Goal: Task Accomplishment & Management: Complete application form

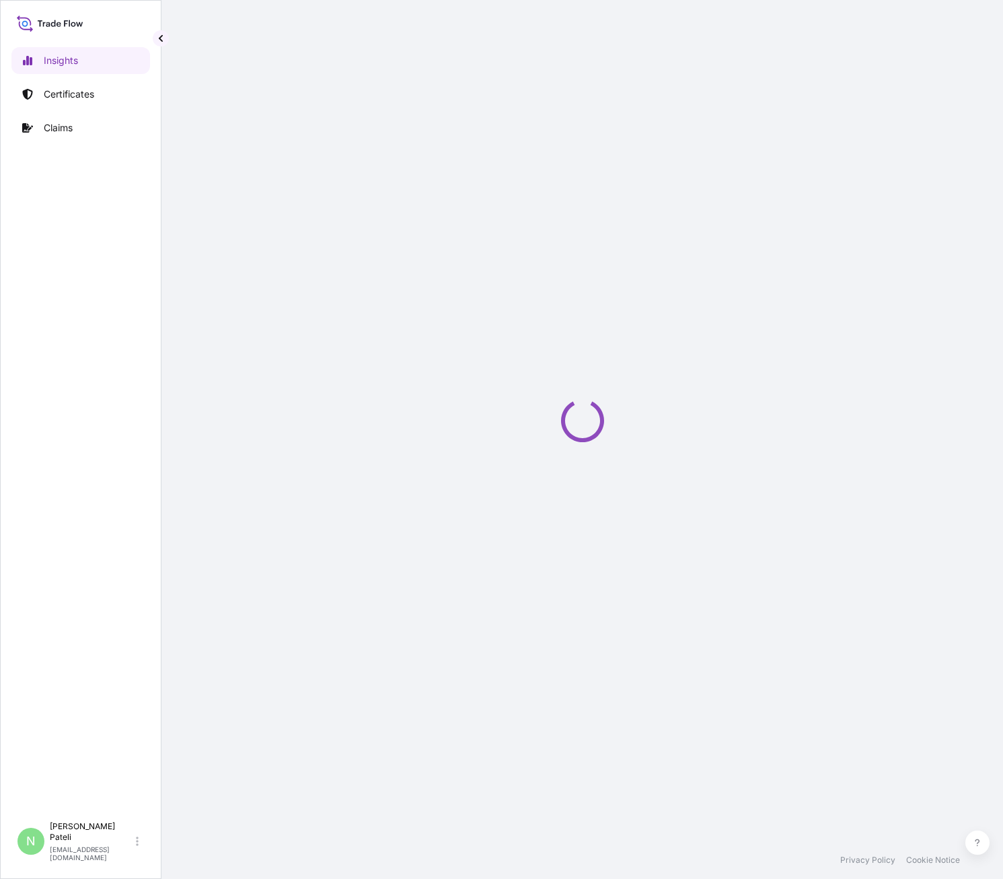
select select "2025"
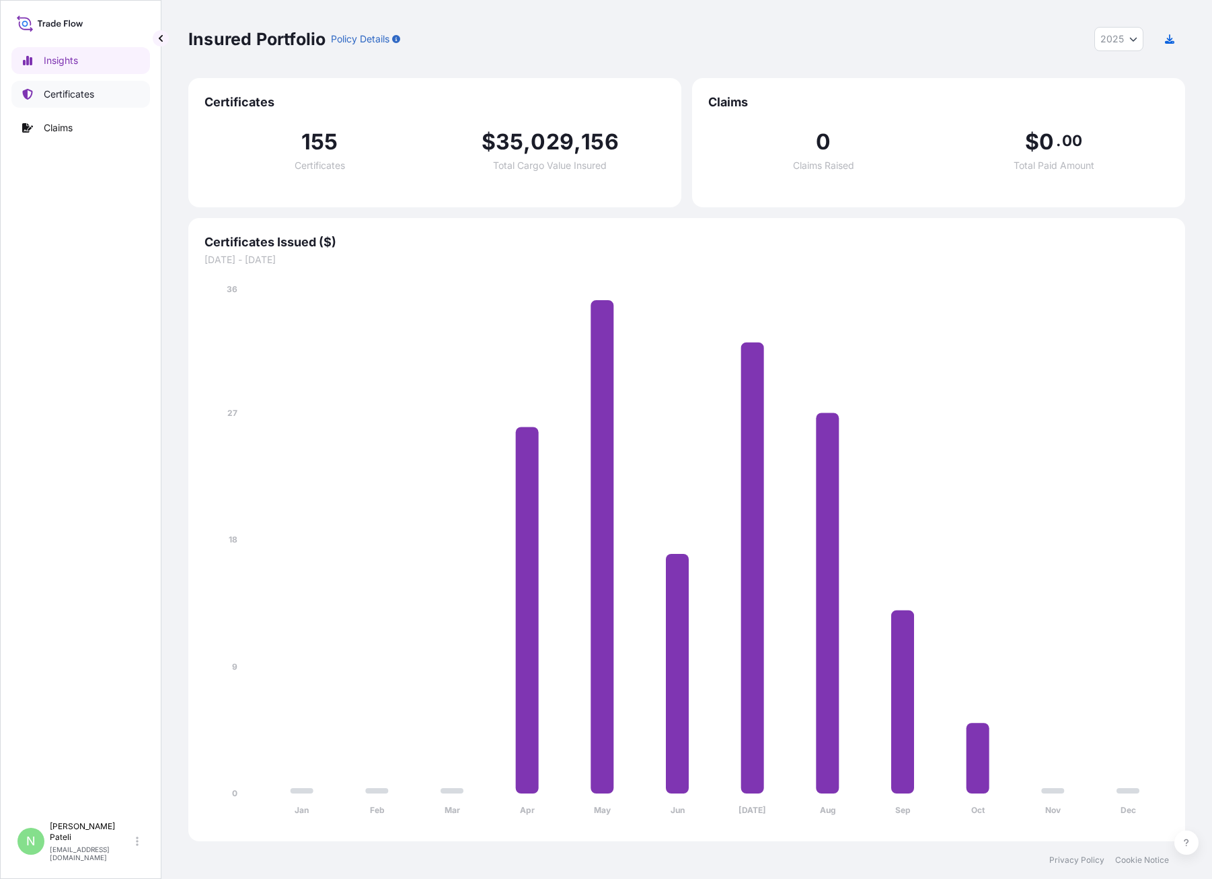
click at [72, 88] on p "Certificates" at bounding box center [69, 93] width 50 height 13
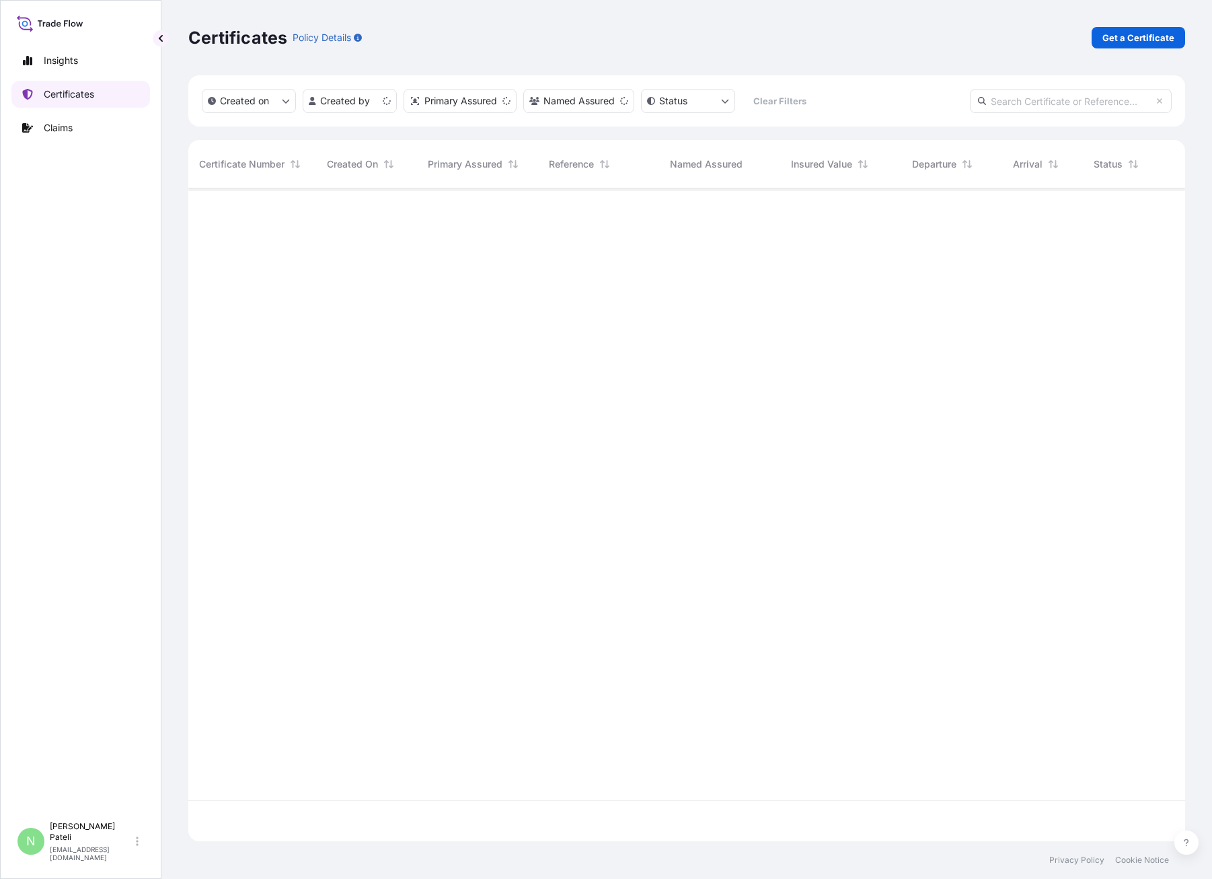
scroll to position [650, 987]
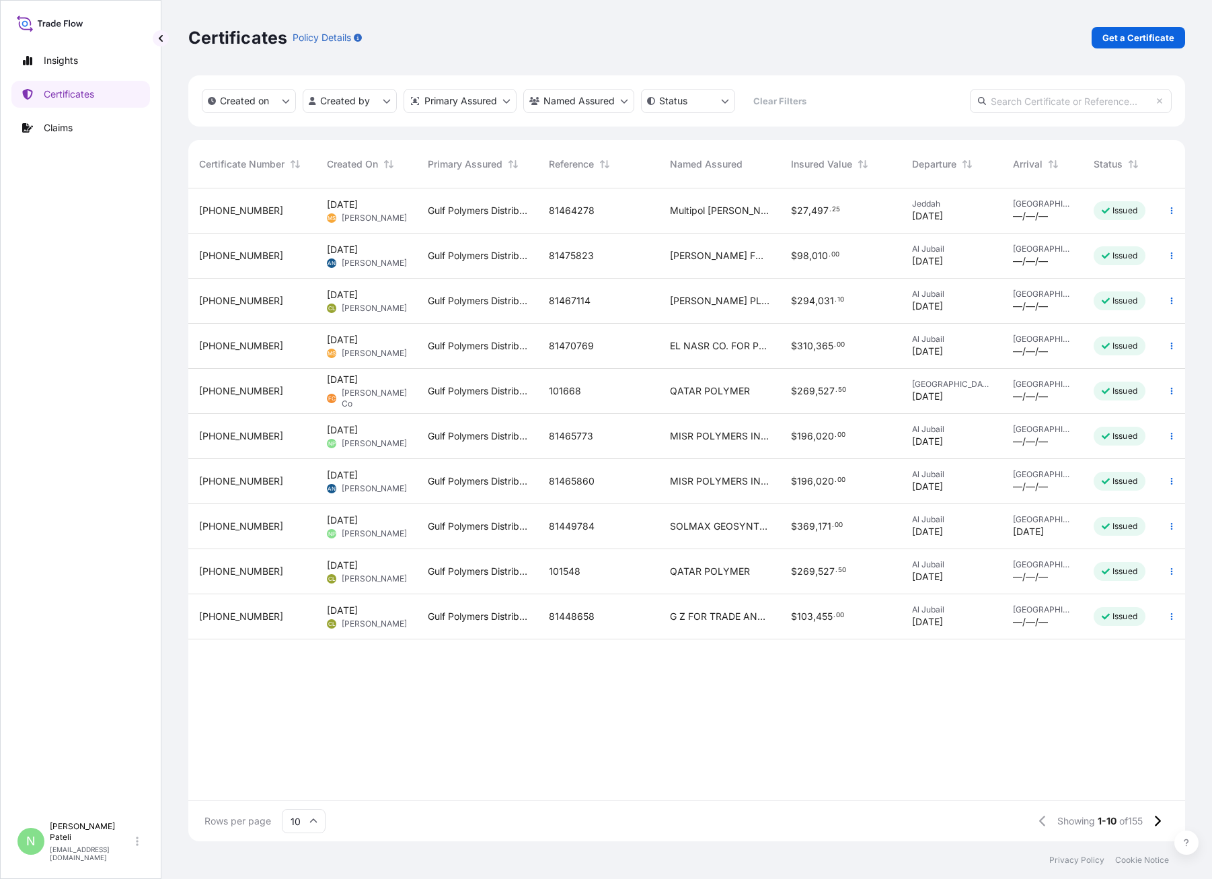
click at [686, 206] on span "Multipol [PERSON_NAME]," at bounding box center [720, 210] width 100 height 13
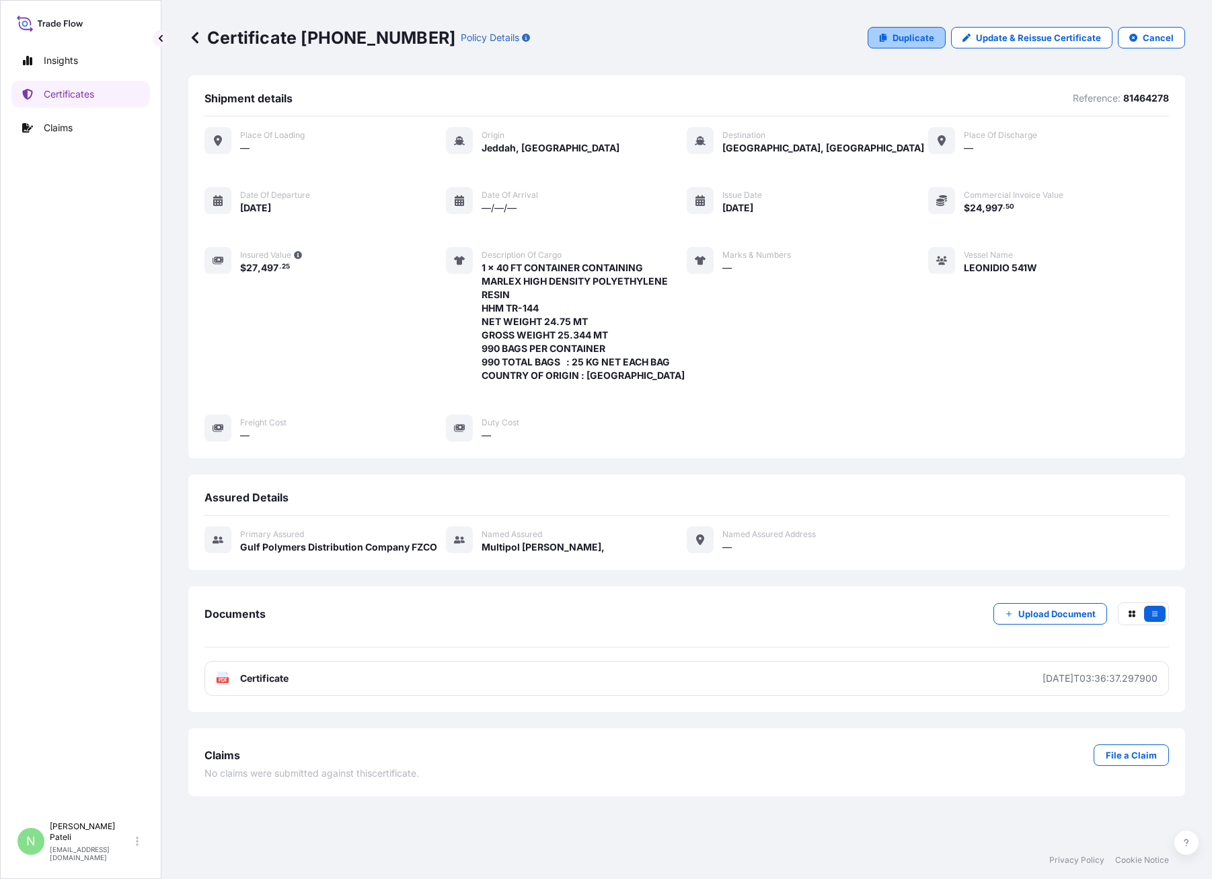
click at [910, 35] on p "Duplicate" at bounding box center [914, 37] width 42 height 13
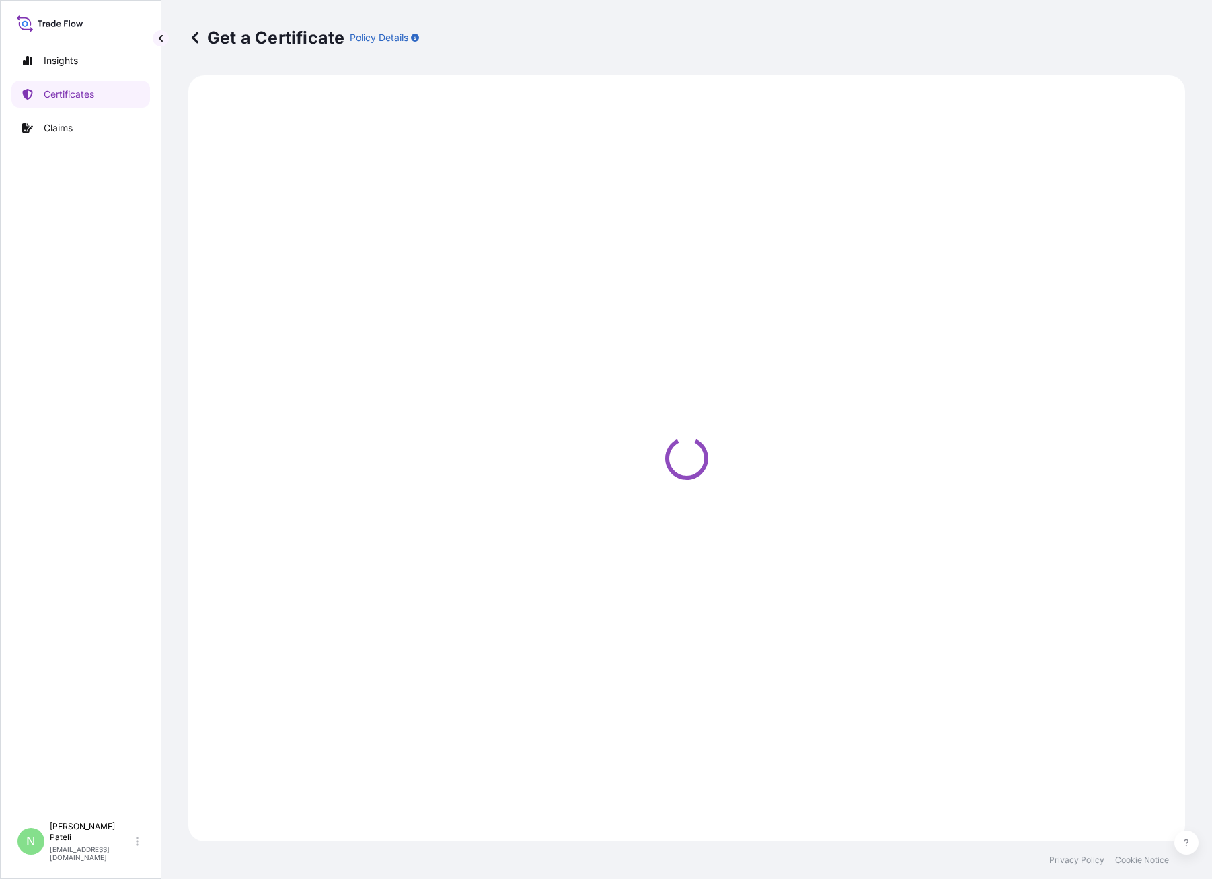
select select "Sea"
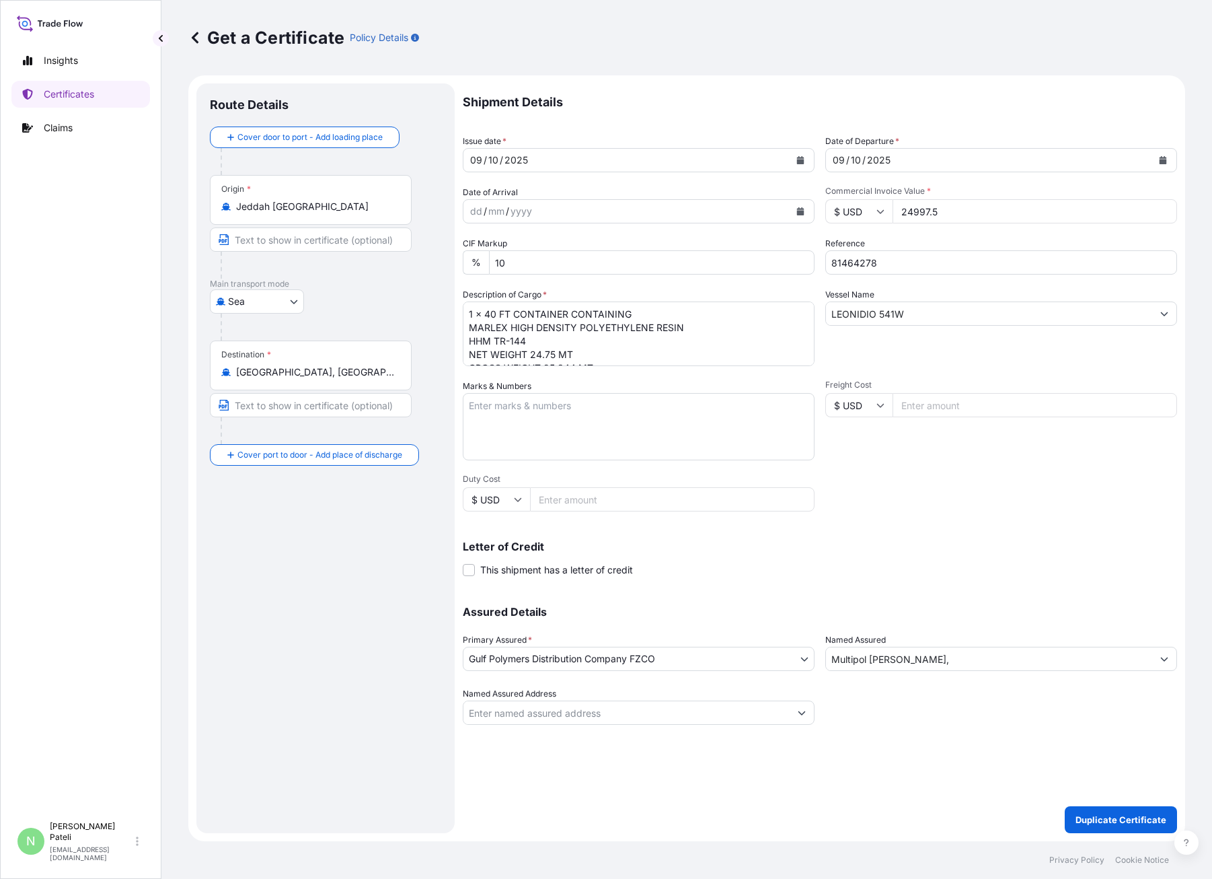
click at [808, 770] on div "Shipment Details Issue date * [DATE] Date of Departure * [DATE] Date of Arrival…" at bounding box center [820, 457] width 715 height 749
click at [526, 159] on div "2025" at bounding box center [516, 160] width 26 height 16
click at [800, 162] on icon "Calendar" at bounding box center [800, 160] width 7 height 8
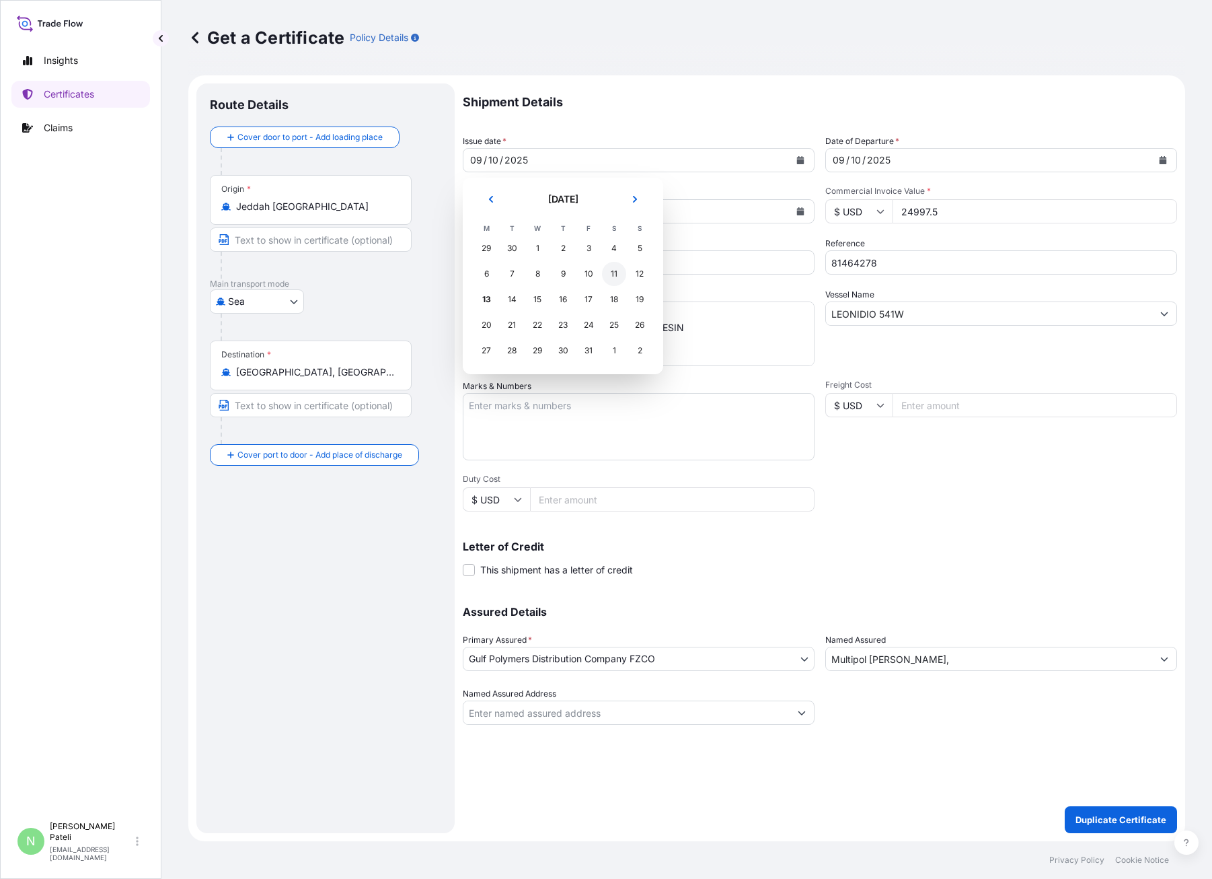
click at [613, 271] on div "11" at bounding box center [614, 274] width 24 height 24
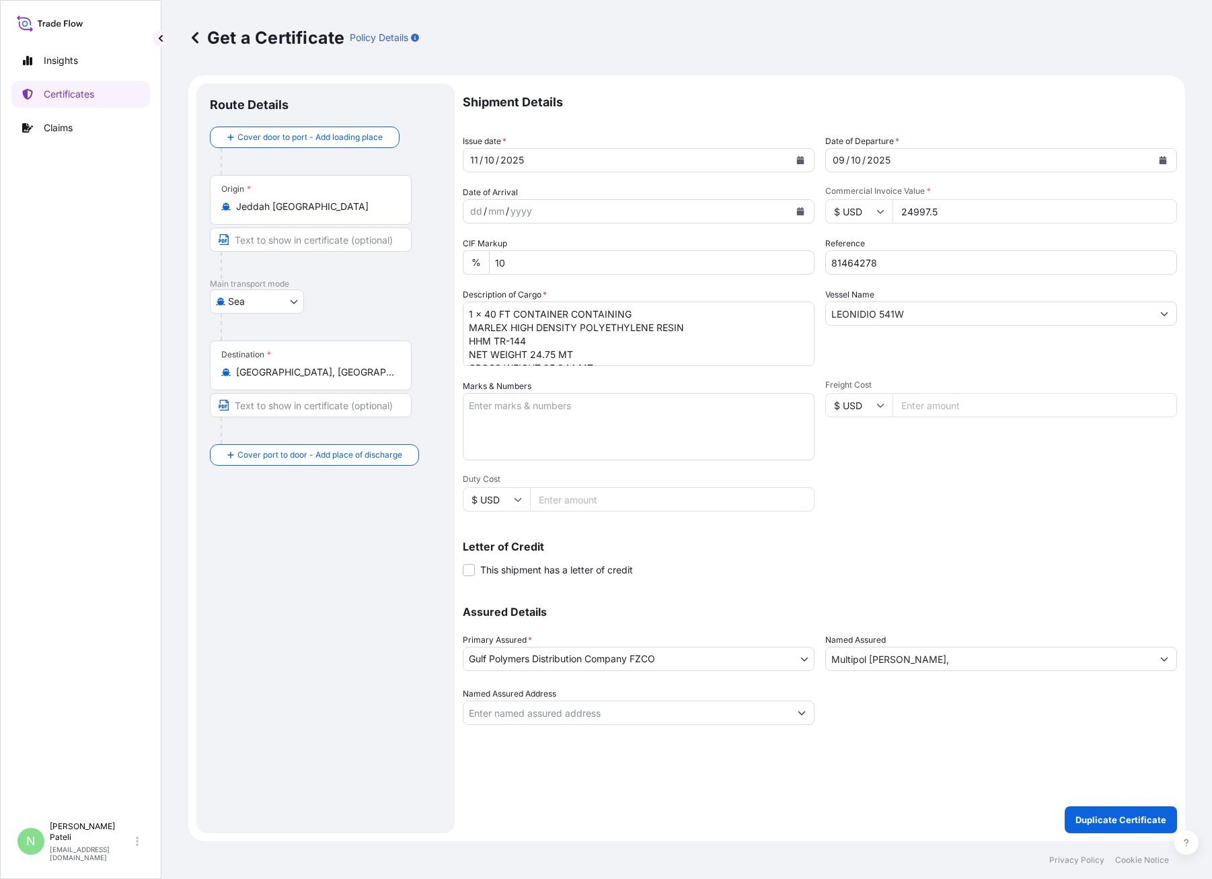
click at [914, 163] on div "[DATE]" at bounding box center [989, 160] width 326 height 24
click at [1002, 158] on icon "Calendar" at bounding box center [1163, 160] width 7 height 8
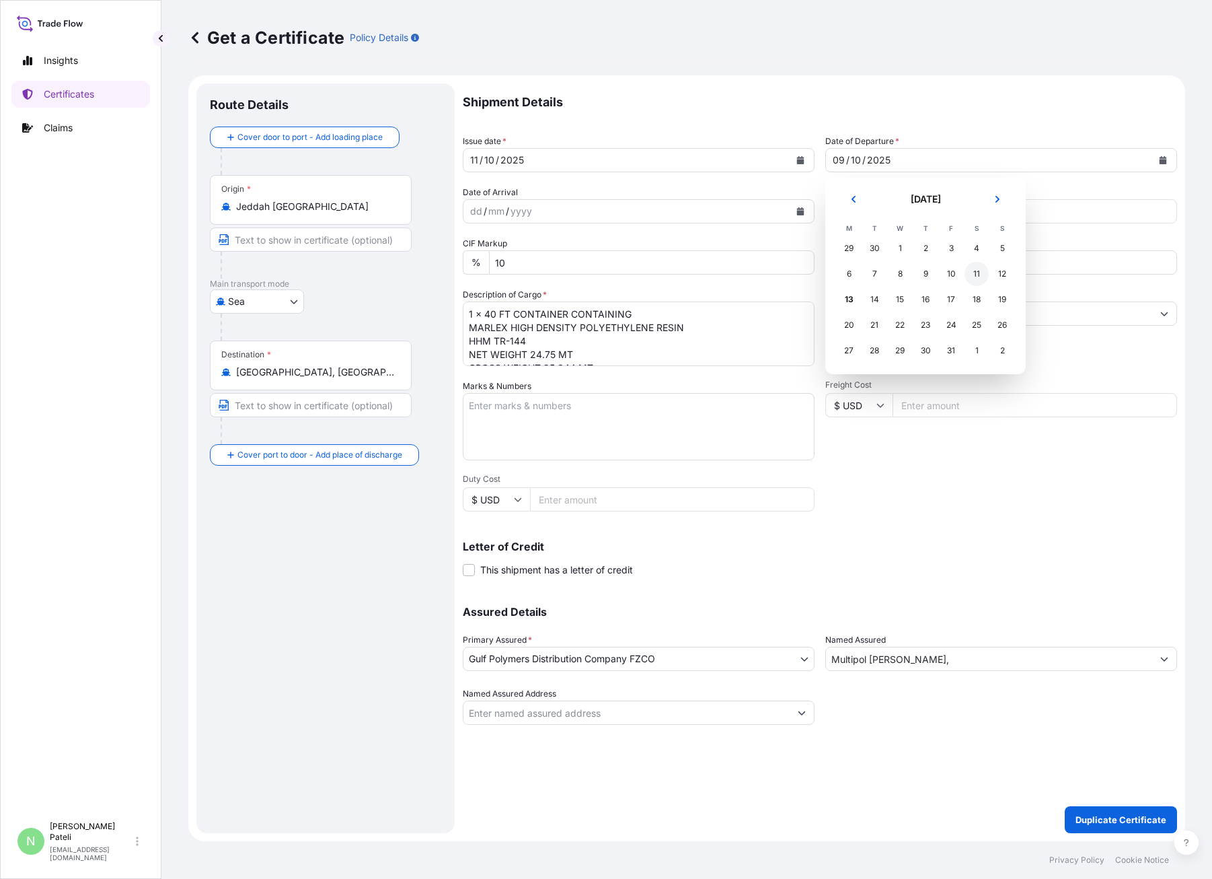
click at [974, 272] on div "11" at bounding box center [977, 274] width 24 height 24
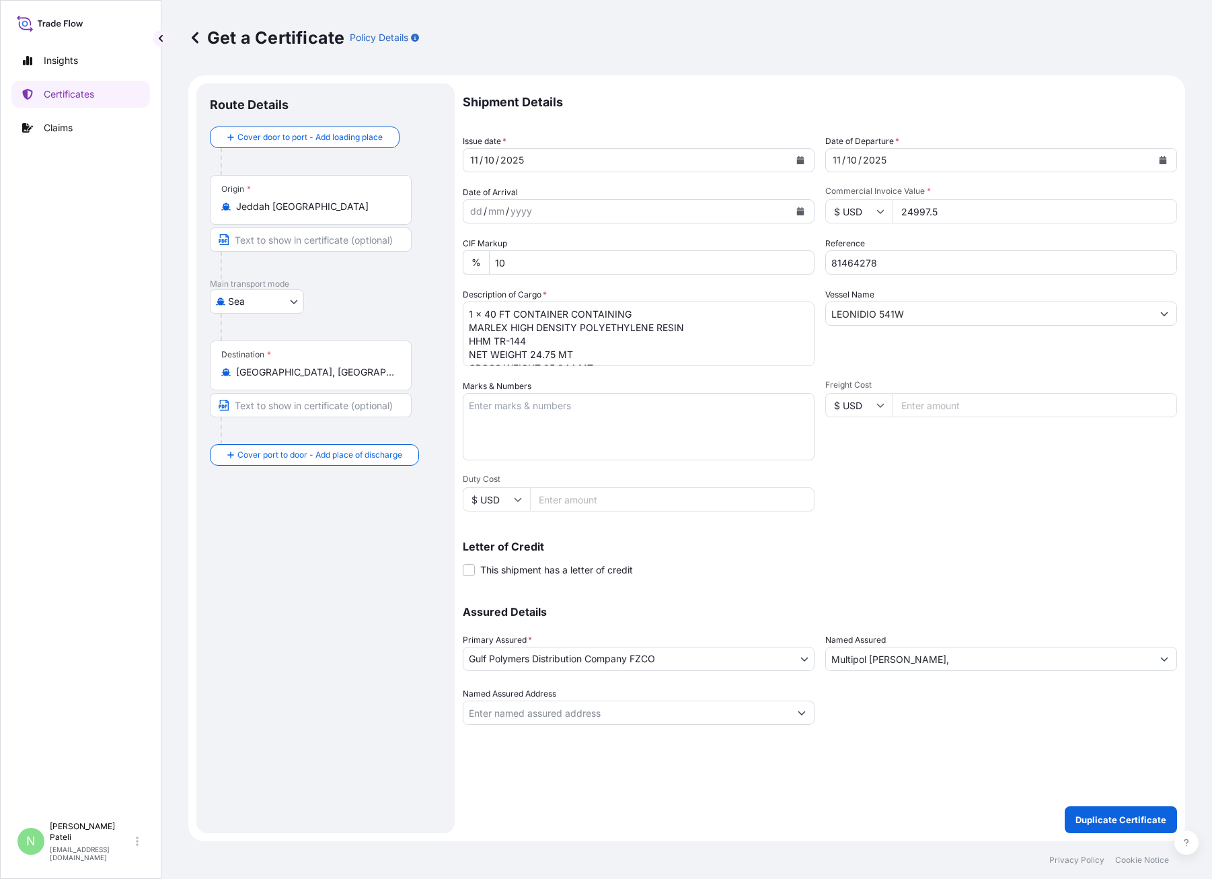
click at [921, 404] on input "Freight Cost" at bounding box center [1035, 405] width 285 height 24
click at [944, 210] on input "24997.5" at bounding box center [1035, 211] width 285 height 24
paste input "25492.50"
click at [907, 213] on input "225492.50" at bounding box center [1035, 211] width 285 height 24
type input "25492.50"
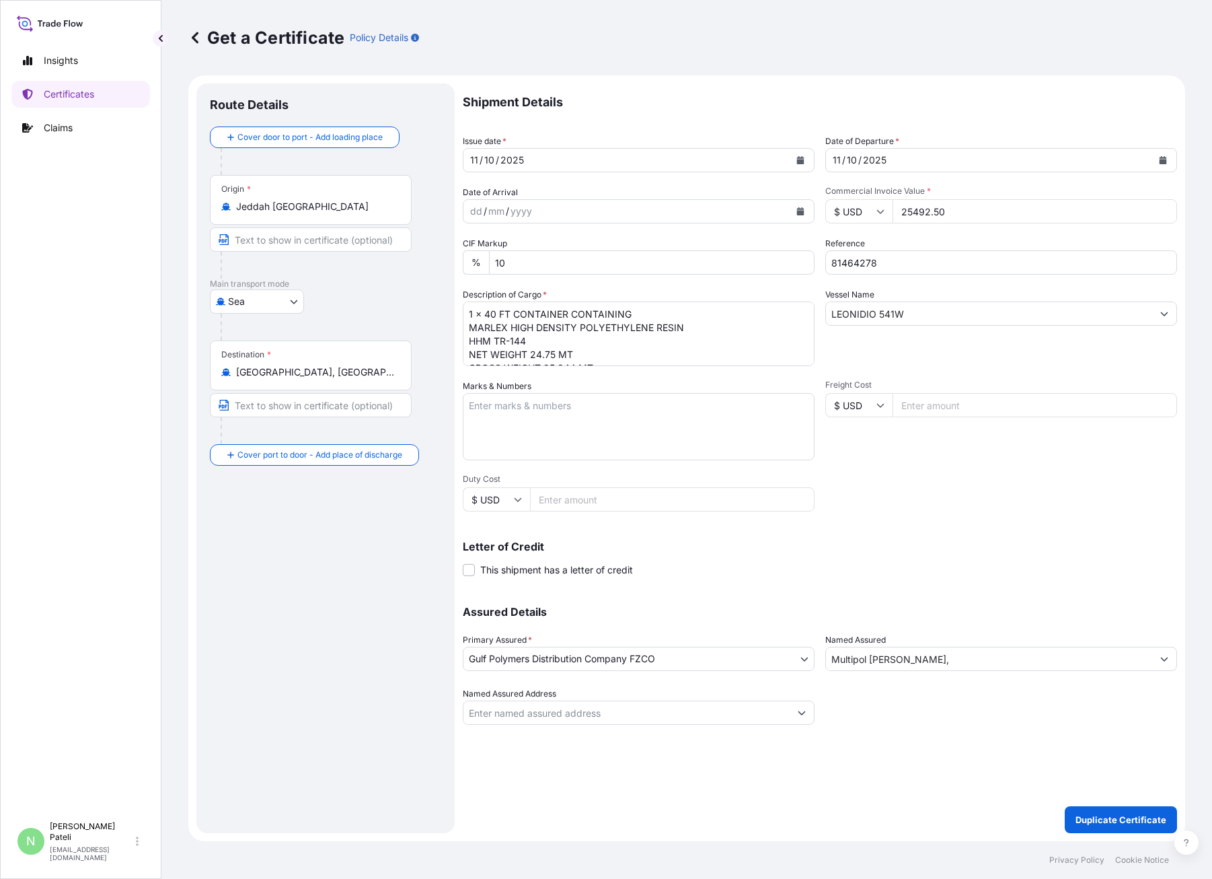
click at [1002, 544] on p "Letter of Credit" at bounding box center [820, 546] width 715 height 11
click at [894, 258] on input "81464278" at bounding box center [1002, 262] width 352 height 24
type input "8"
paste input "81468946"
type input "81468946"
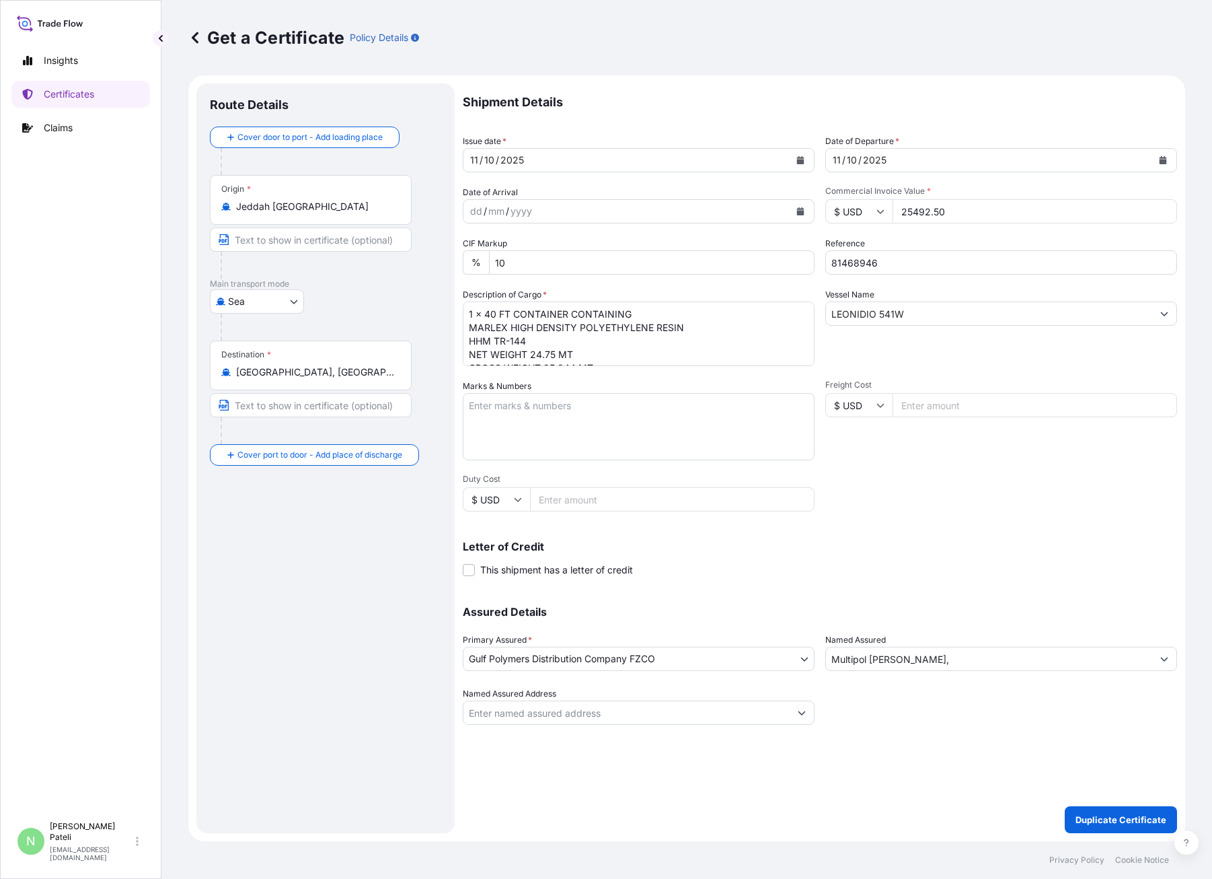
click at [1002, 512] on div "Shipment Details Issue date * [DATE] Date of Departure * [DATE] Date of Arrival…" at bounding box center [820, 403] width 715 height 641
click at [916, 314] on input "LEONIDIO 541W" at bounding box center [989, 313] width 326 height 24
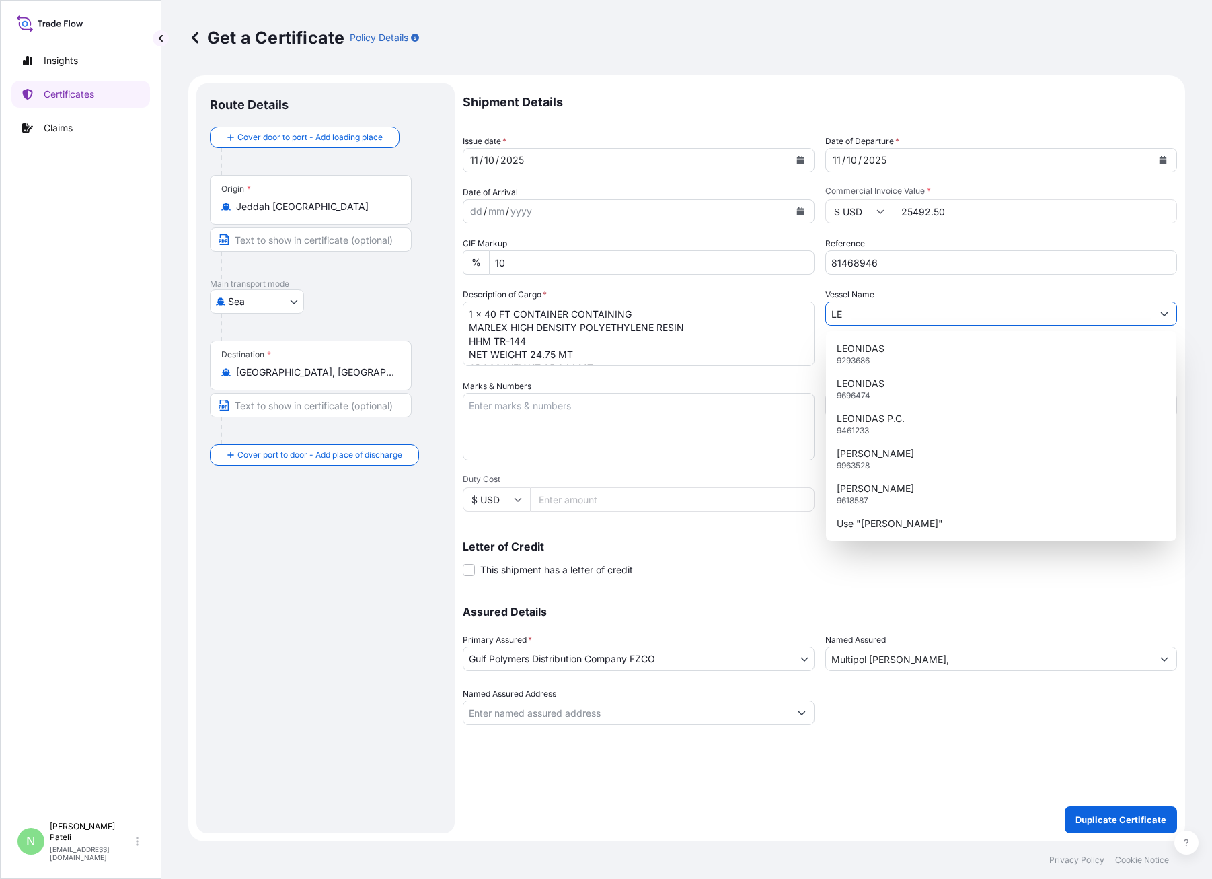
type input "L"
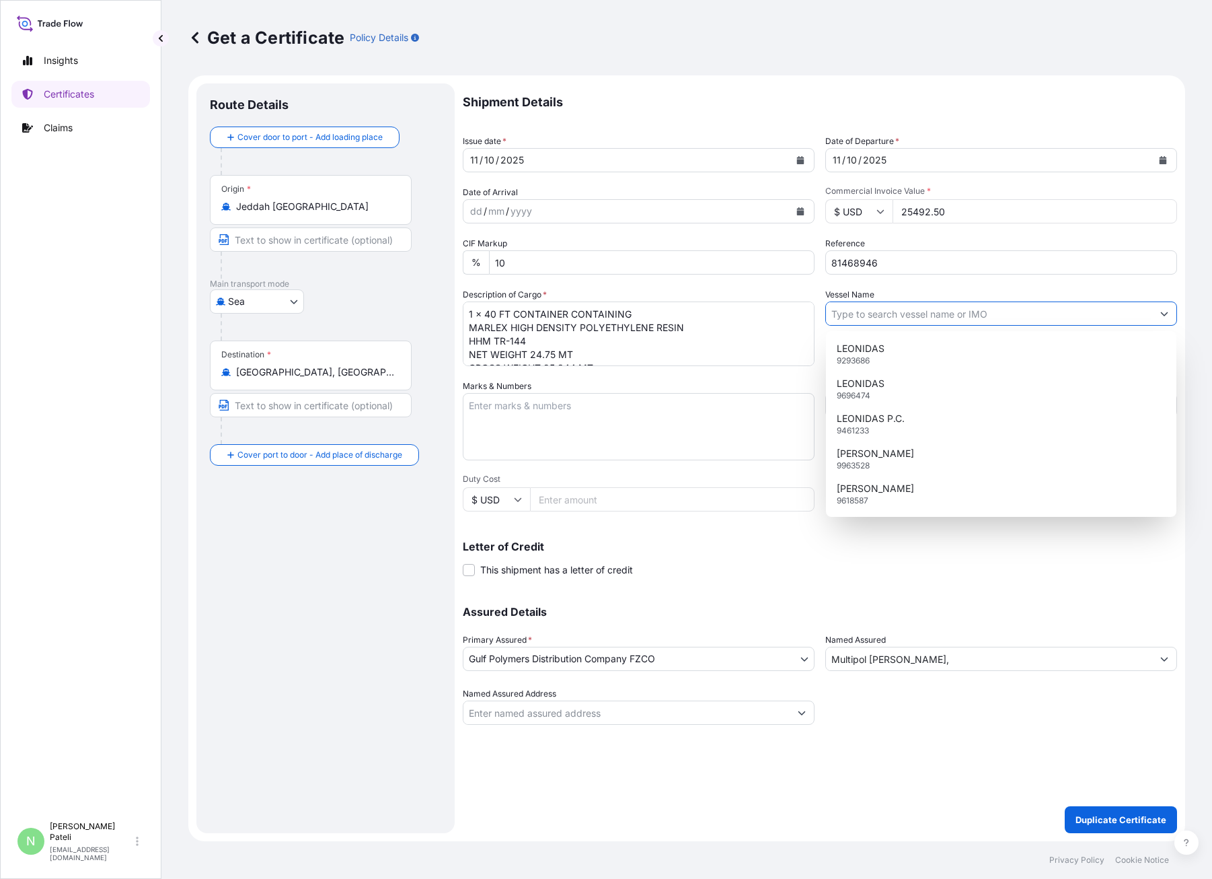
paste input "MERVE A 541W"
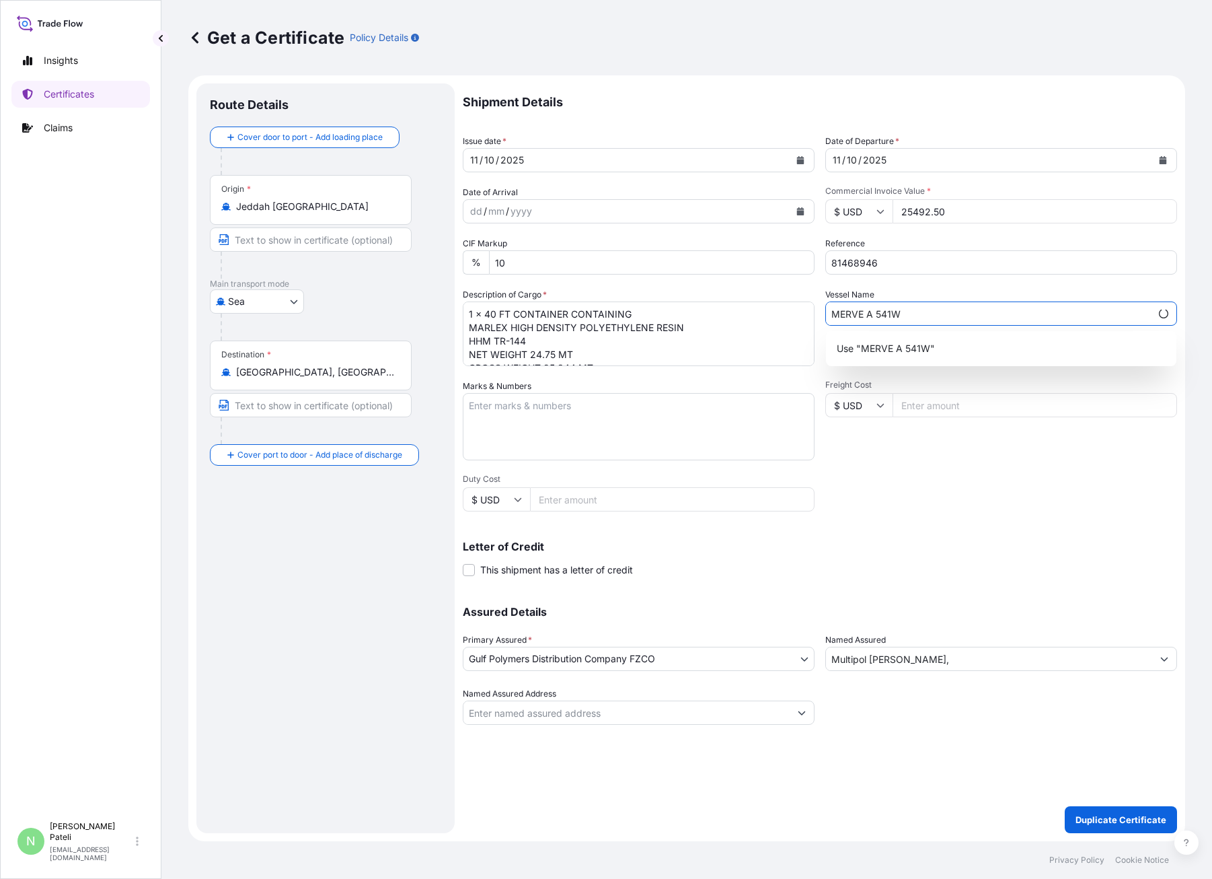
type input "MERVE A 541W"
click at [939, 472] on div "Shipment Details Issue date * [DATE] Date of Departure * [DATE] Date of Arrival…" at bounding box center [820, 403] width 715 height 641
drag, startPoint x: 962, startPoint y: 530, endPoint x: 902, endPoint y: 501, distance: 66.5
click at [961, 530] on div "Letter of Credit This shipment has a letter of credit Letter of credit * Letter…" at bounding box center [820, 551] width 715 height 52
click at [486, 319] on textarea "1 x 40 FT CONTAINER CONTAINING MARLEX HIGH DENSITY POLYETHYLENE RESIN HHM TR-14…" at bounding box center [639, 333] width 352 height 65
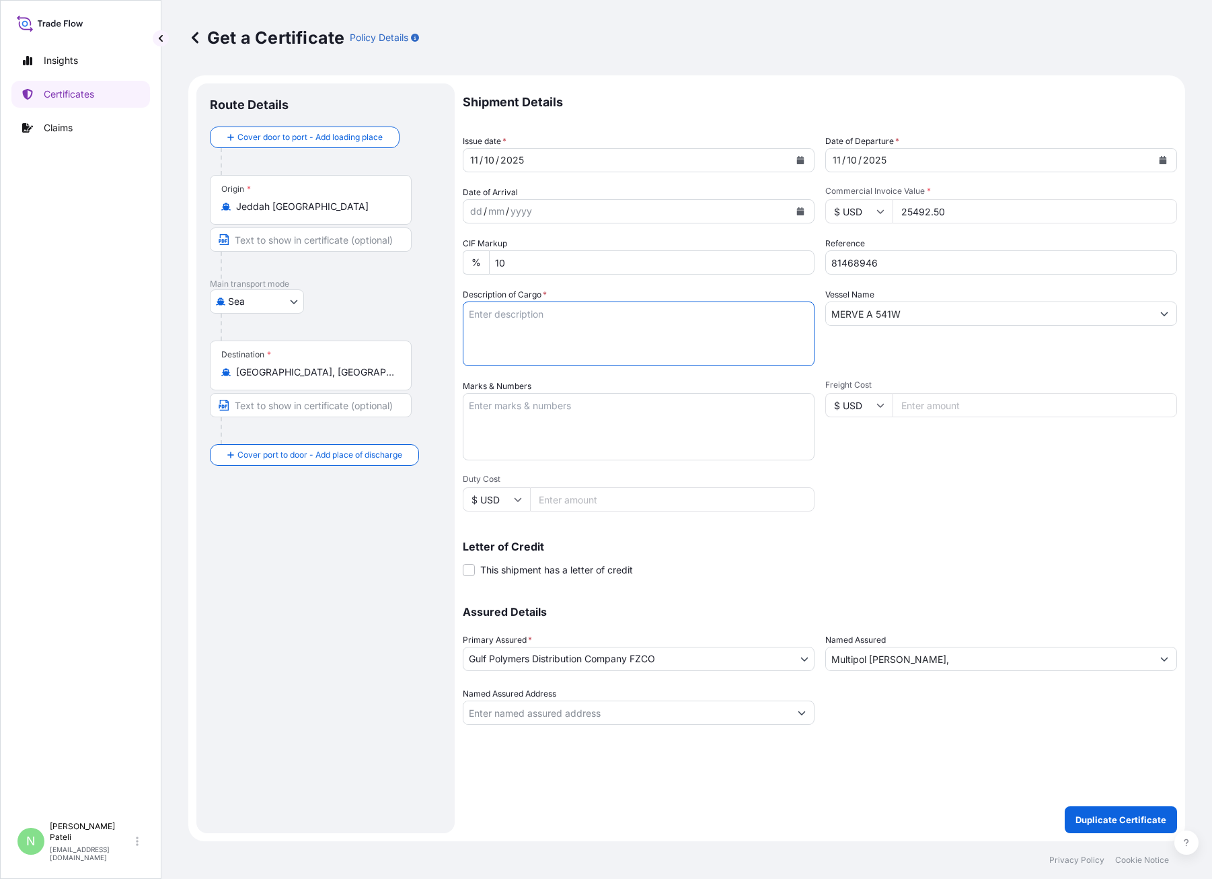
paste textarea "MARLEX MEDIUM DENSITY POLYETHYLENE RESIN HHM TR-131"
paste textarea "1 x 40 FT CONTAINER CONTAINING"
paste textarea "NET WEIGHT 24.750 MT GROSS WEIGHT 25,344 MT 990 BAGS PER CONTAINER 990 TOTAL BA…"
type textarea "MARLEX MEDIUM DENSITY POLYETHYLENE RESIN HHM TR-131 1 x 40 FT CONTAINER CONTAIN…"
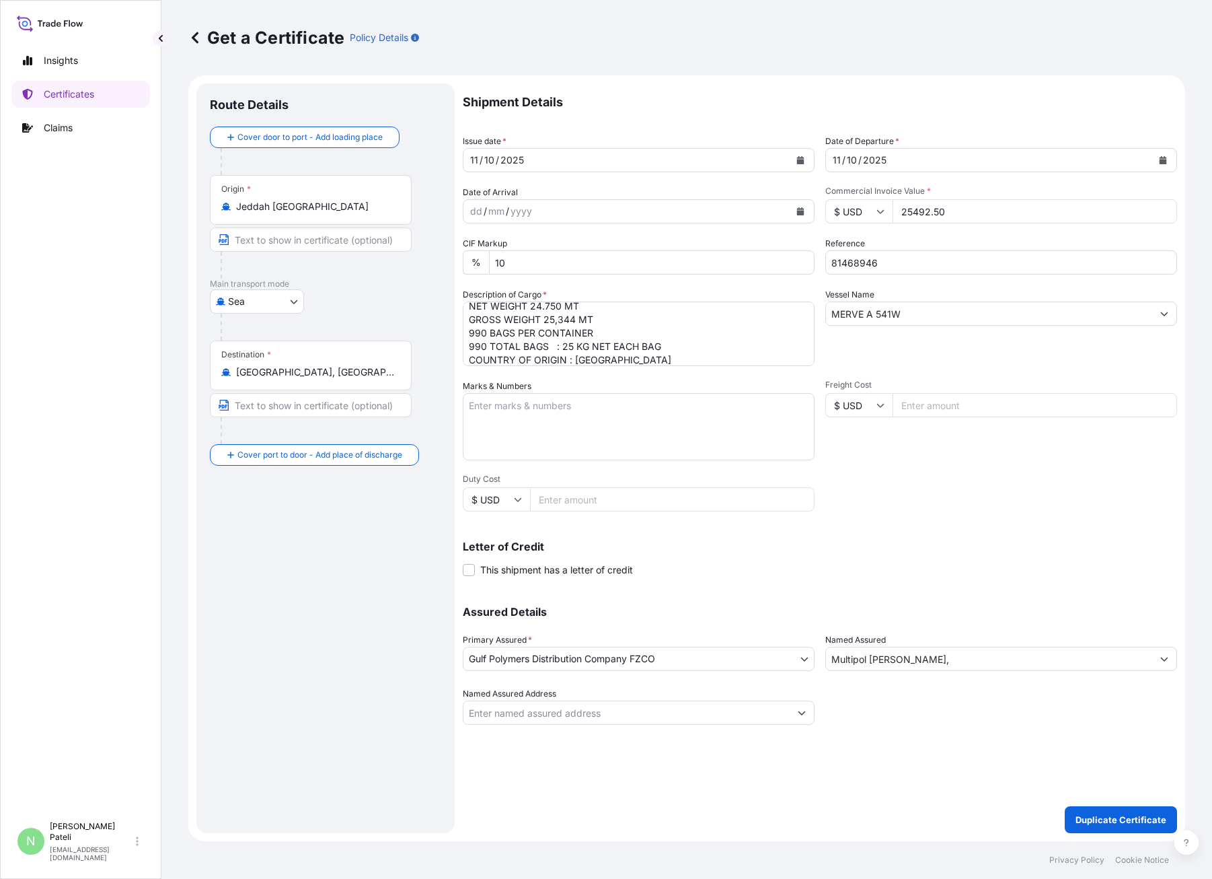
click at [928, 490] on div "Shipment Details Issue date * [DATE] Date of Departure * [DATE] Date of Arrival…" at bounding box center [820, 403] width 715 height 641
click at [868, 744] on div "Shipment Details Issue date * [DATE] Date of Departure * [DATE] Date of Arrival…" at bounding box center [820, 457] width 715 height 749
drag, startPoint x: 898, startPoint y: 657, endPoint x: 935, endPoint y: 673, distance: 41.0
click at [898, 657] on input "Multipol [PERSON_NAME]," at bounding box center [989, 659] width 326 height 24
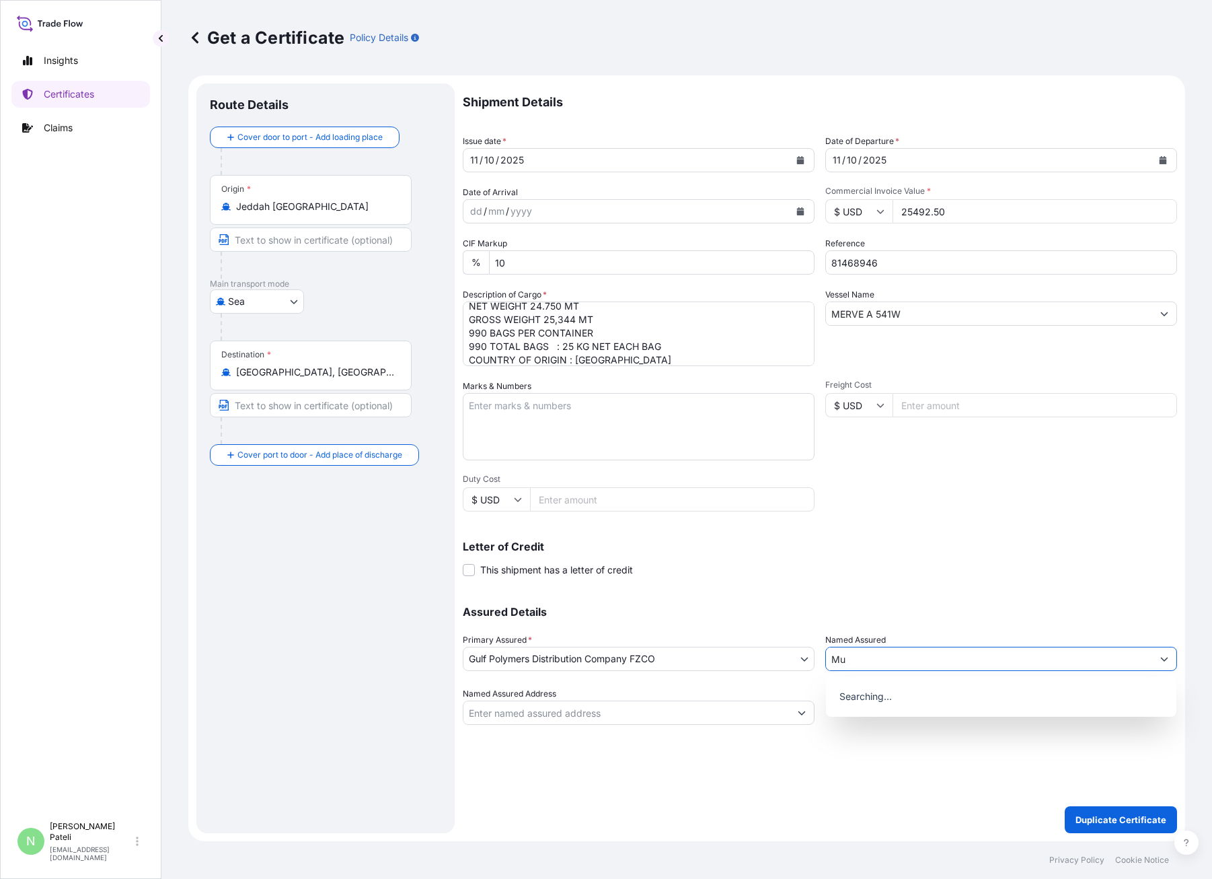
type input "M"
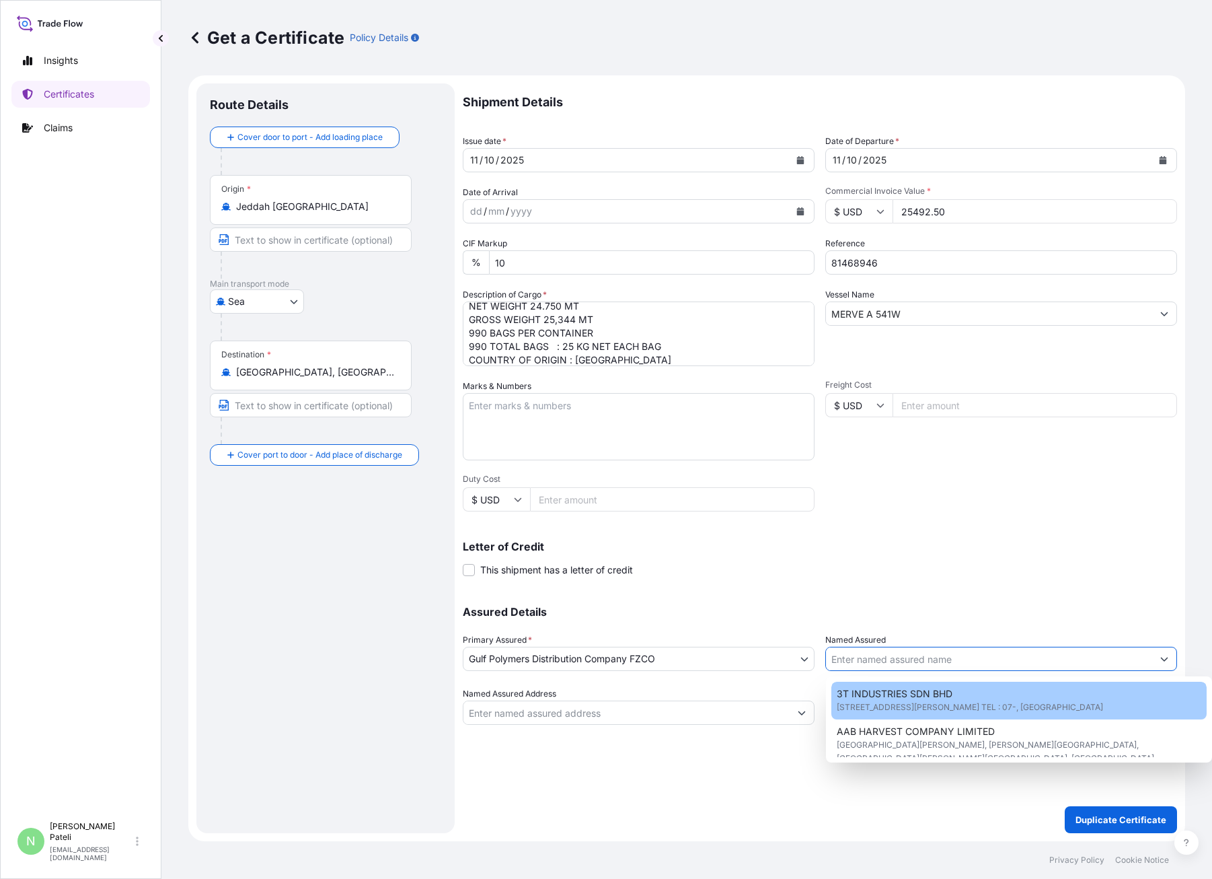
paste input "Multipol DMCC"
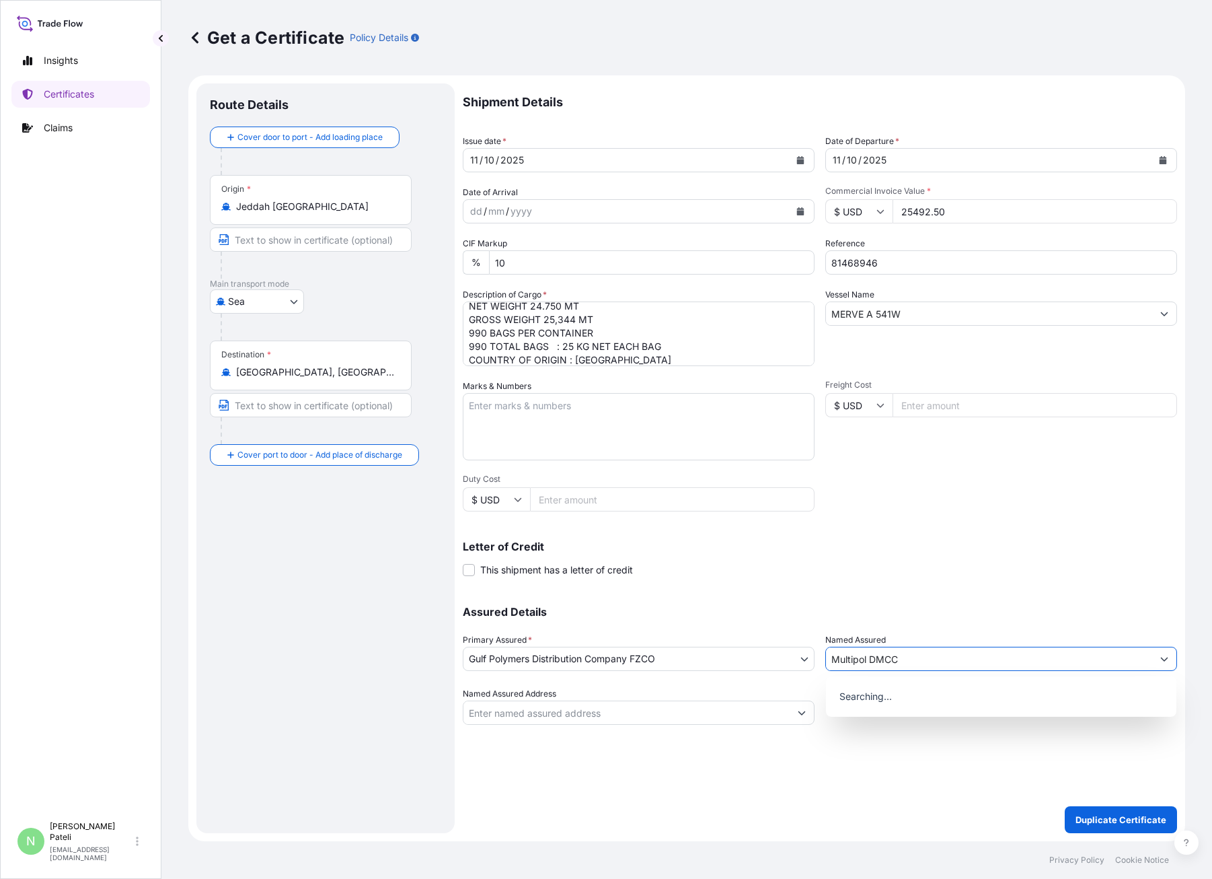
type input "Multipol DMCC"
click at [927, 513] on div "Shipment Details Issue date * [DATE] Date of Departure * [DATE] Date of Arrival…" at bounding box center [820, 403] width 715 height 641
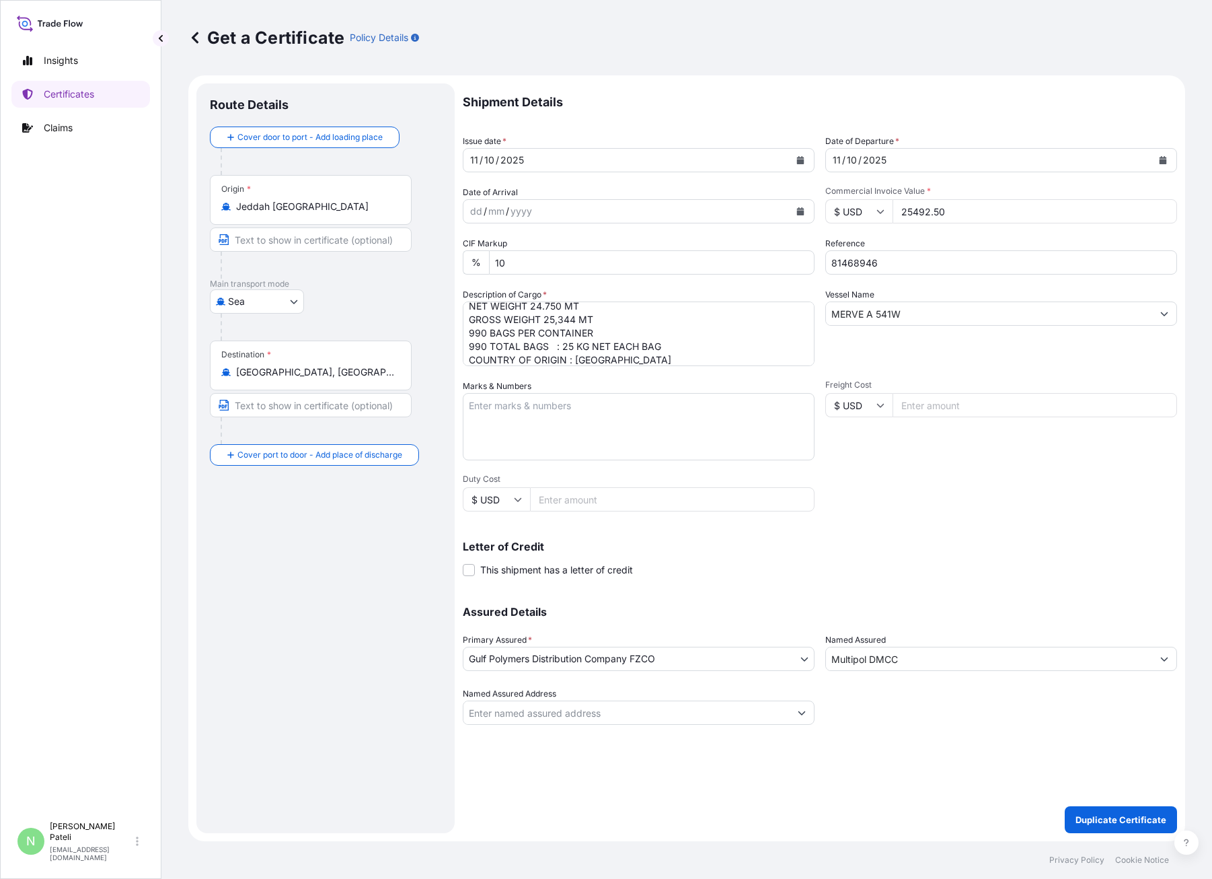
click at [485, 406] on textarea "Marks & Numbers" at bounding box center [639, 426] width 352 height 67
paste textarea "[GEOGRAPHIC_DATA][STREET_ADDRESS] Tel: [PHONE_NUMBER], e mail: [DOMAIN_NAME][EM…"
type textarea "[GEOGRAPHIC_DATA][STREET_ADDRESS] Tel: [PHONE_NUMBER], e mail: [DOMAIN_NAME][EM…"
click at [945, 517] on div "Shipment Details Issue date * [DATE] Date of Departure * [DATE] Date of Arrival…" at bounding box center [820, 403] width 715 height 641
click at [924, 760] on div "Shipment Details Issue date * [DATE] Date of Departure * [DATE] Date of Arrival…" at bounding box center [820, 457] width 715 height 749
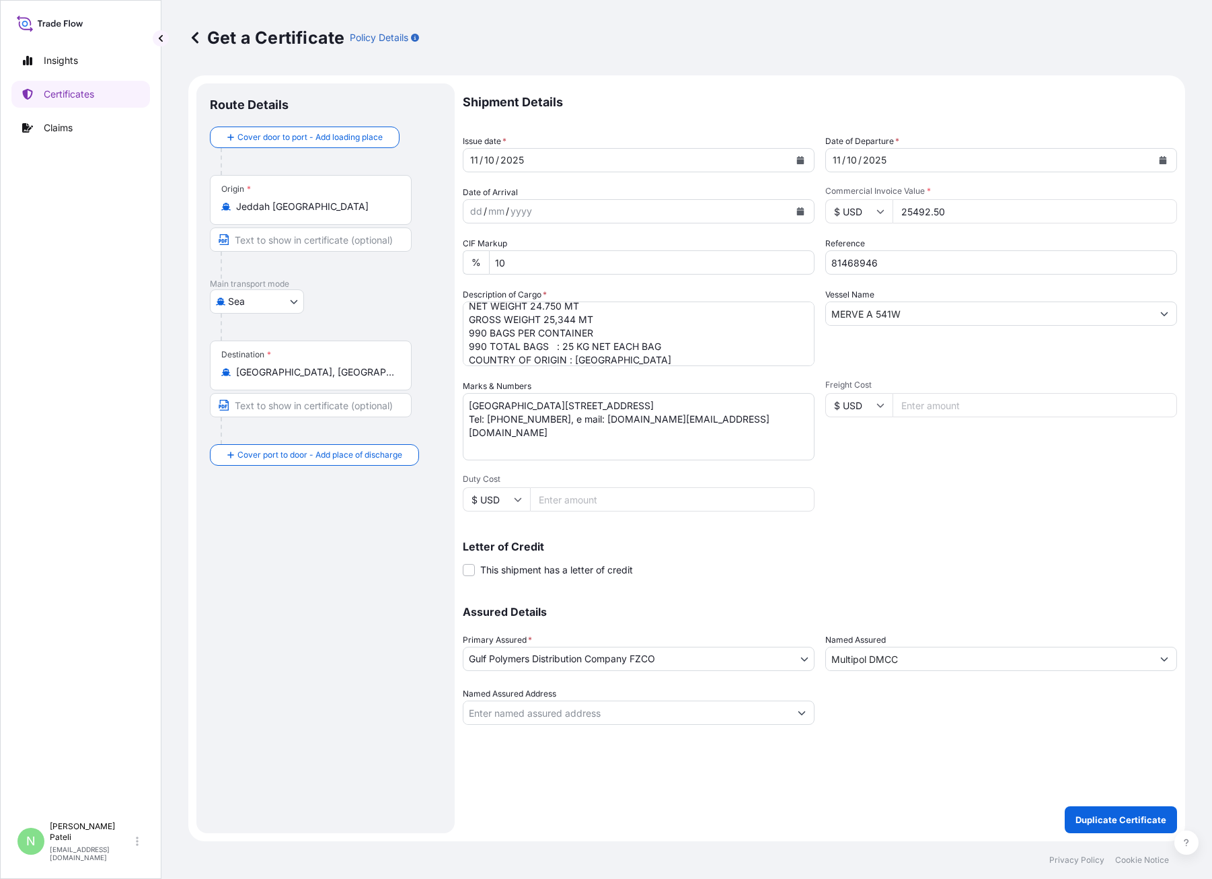
click at [904, 731] on div "Shipment Details Issue date * [DATE] Date of Departure * [DATE] Date of Arrival…" at bounding box center [820, 457] width 715 height 749
click at [1002, 818] on p "Duplicate Certificate" at bounding box center [1121, 819] width 91 height 13
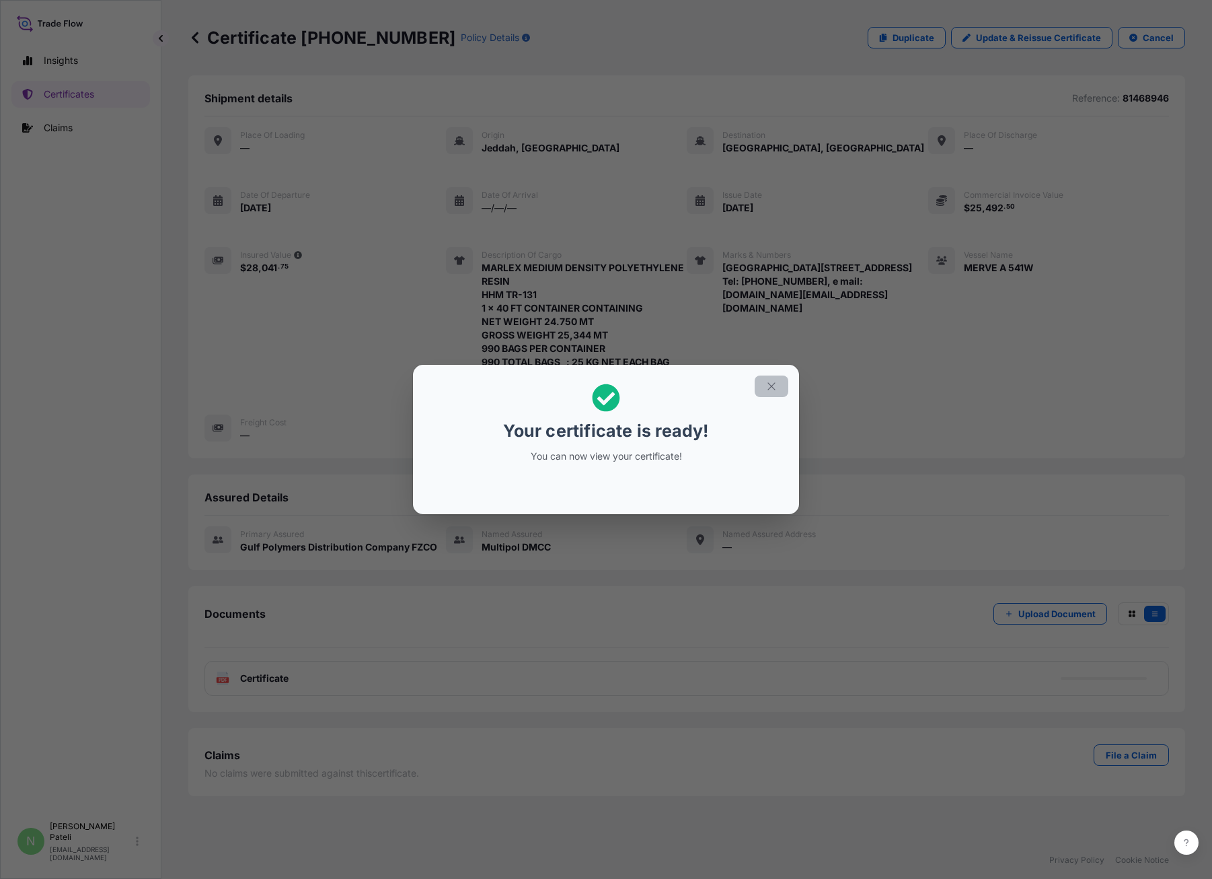
click at [773, 384] on icon "button" at bounding box center [772, 386] width 12 height 12
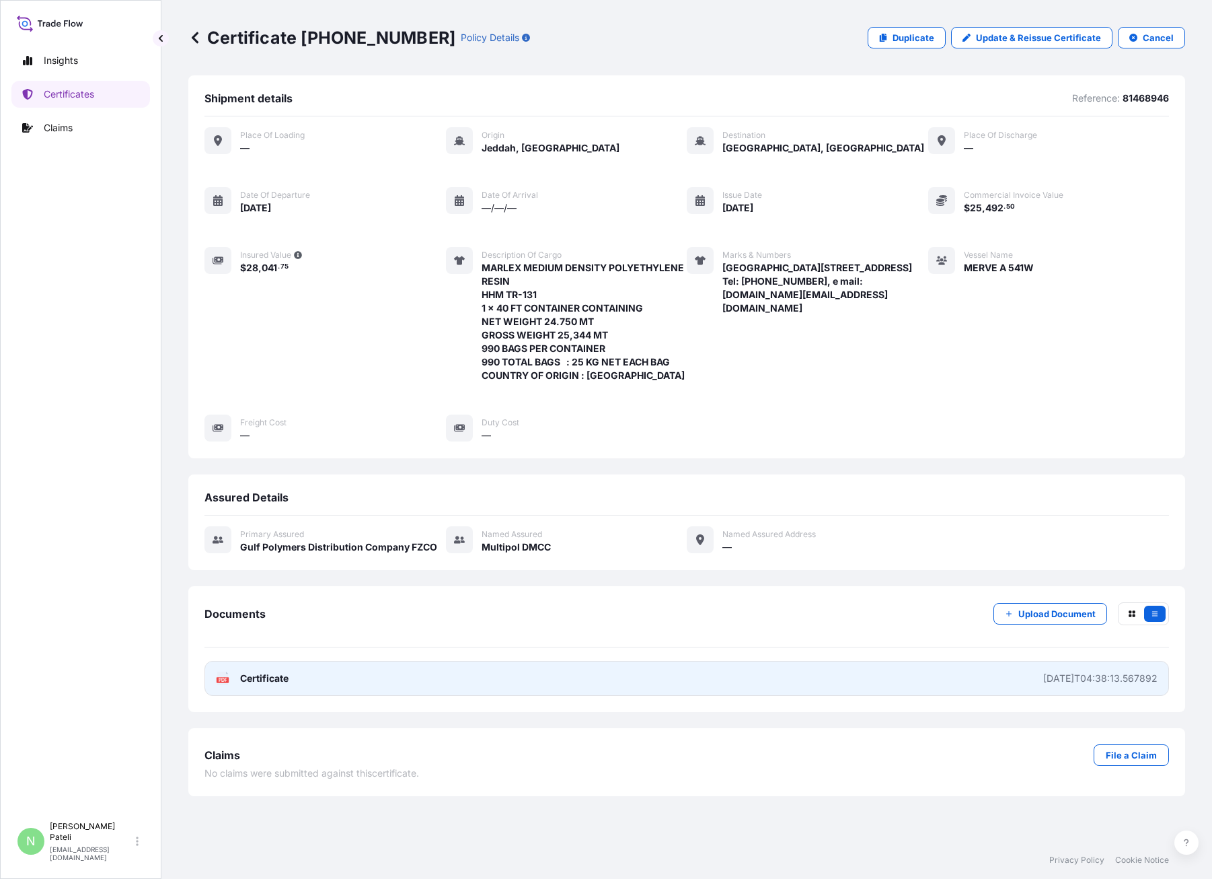
click at [221, 684] on icon at bounding box center [222, 677] width 11 height 13
